Goal: Transaction & Acquisition: Register for event/course

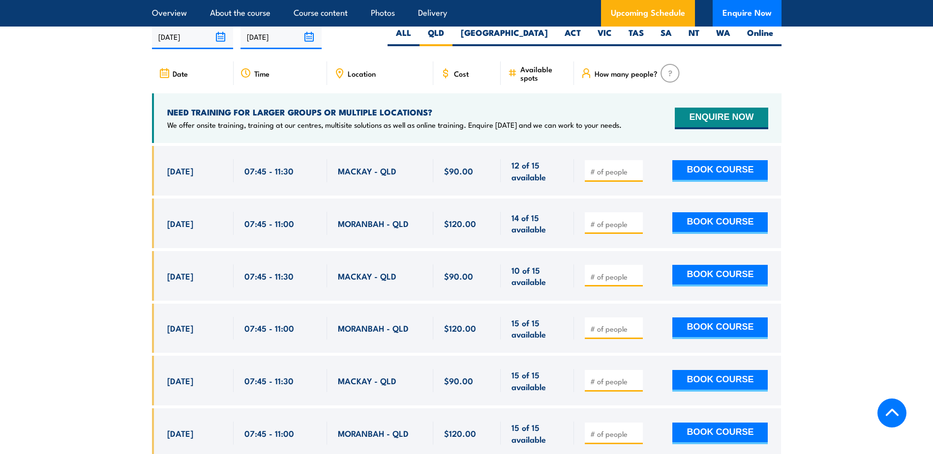
scroll to position [1769, 0]
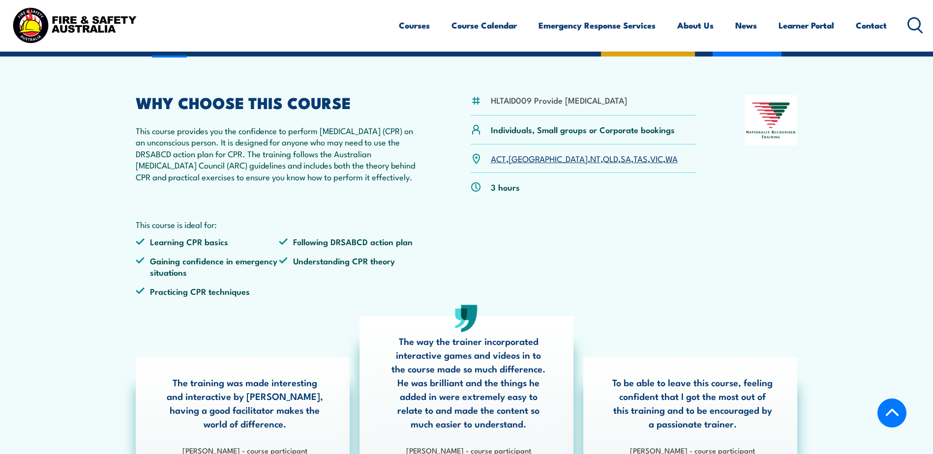
scroll to position [295, 0]
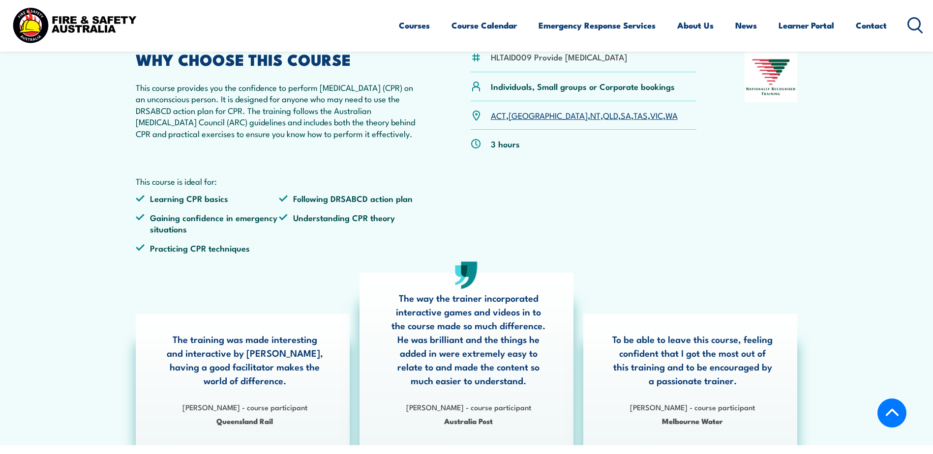
click at [456, 121] on link "QLD" at bounding box center [610, 115] width 15 height 12
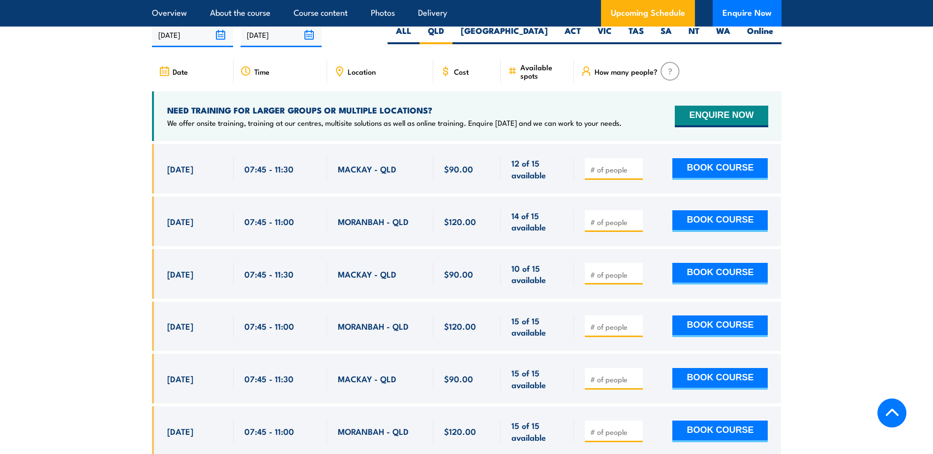
scroll to position [1818, 0]
